Goal: Find specific page/section: Find specific page/section

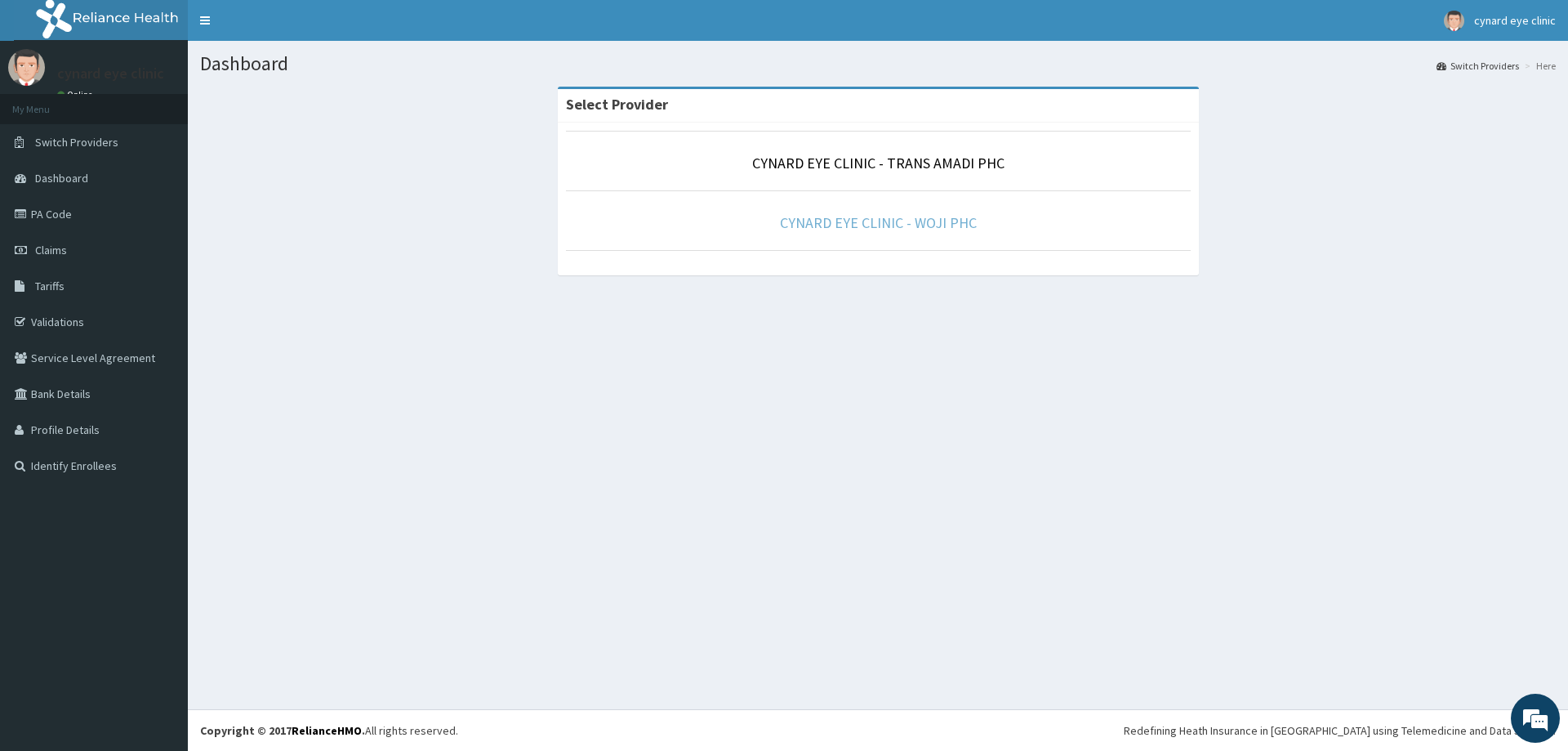
click at [856, 216] on link "CYNARD EYE CLINIC - WOJI PHC" at bounding box center [878, 223] width 197 height 19
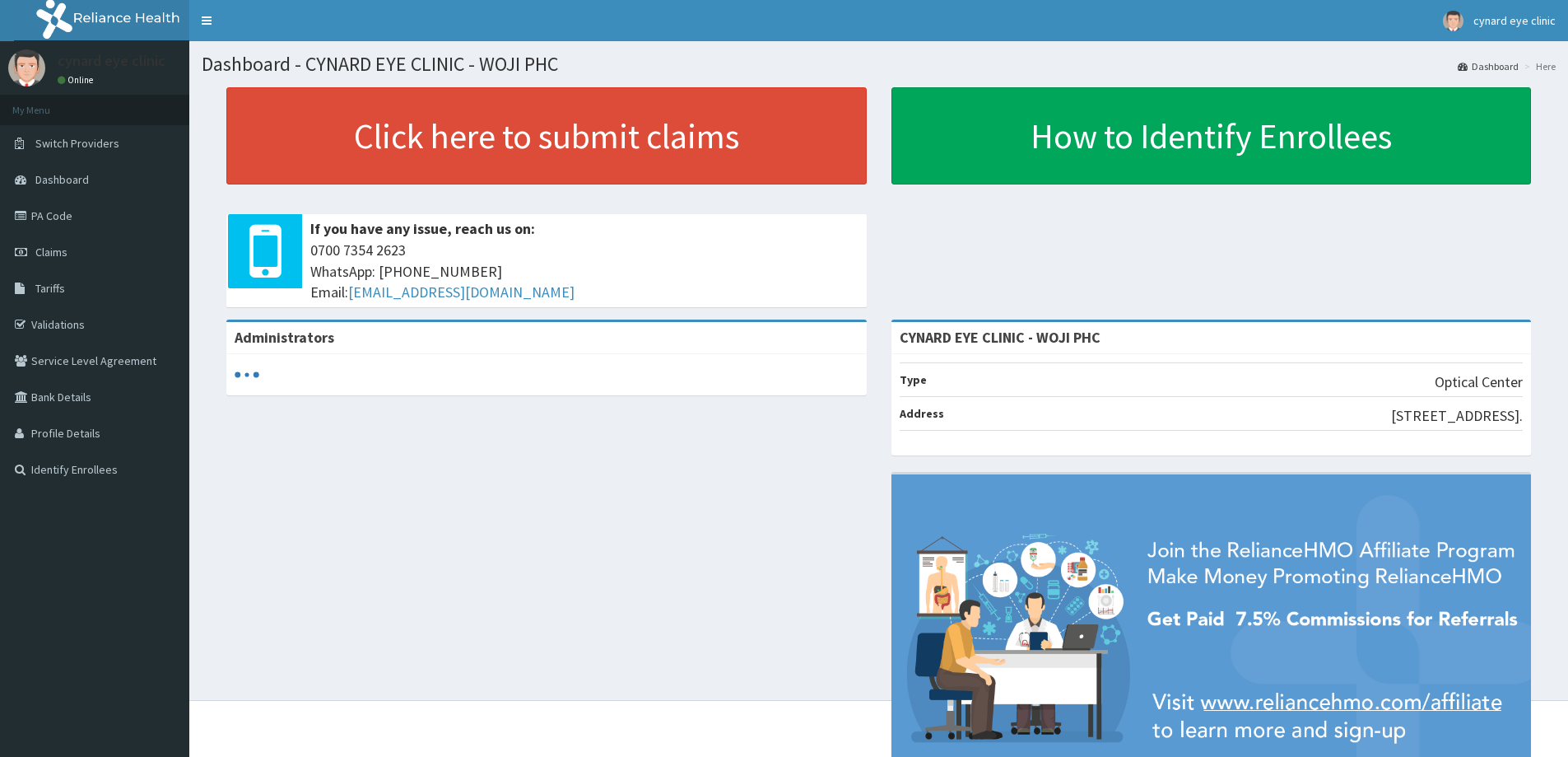
click at [45, 321] on link "Validations" at bounding box center [95, 323] width 190 height 36
